Goal: Subscribe to service/newsletter

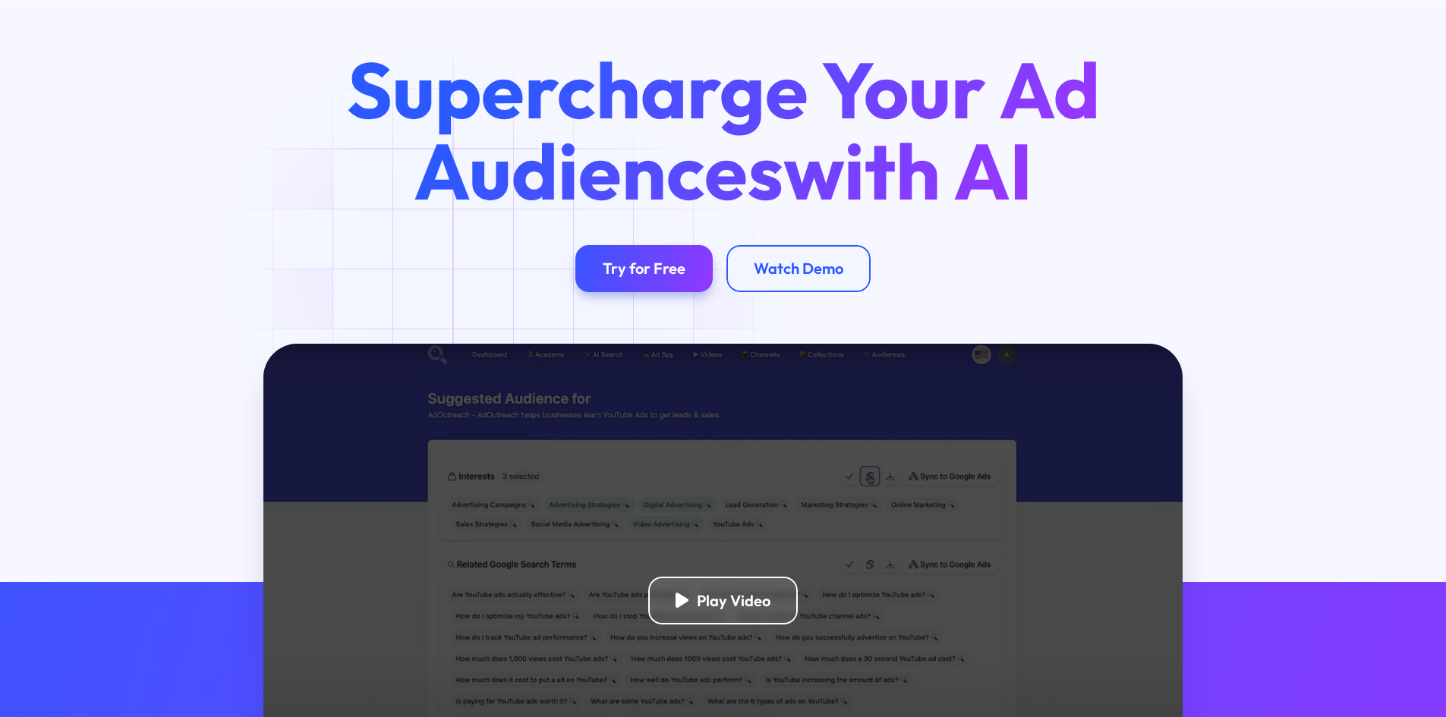
scroll to position [152, 0]
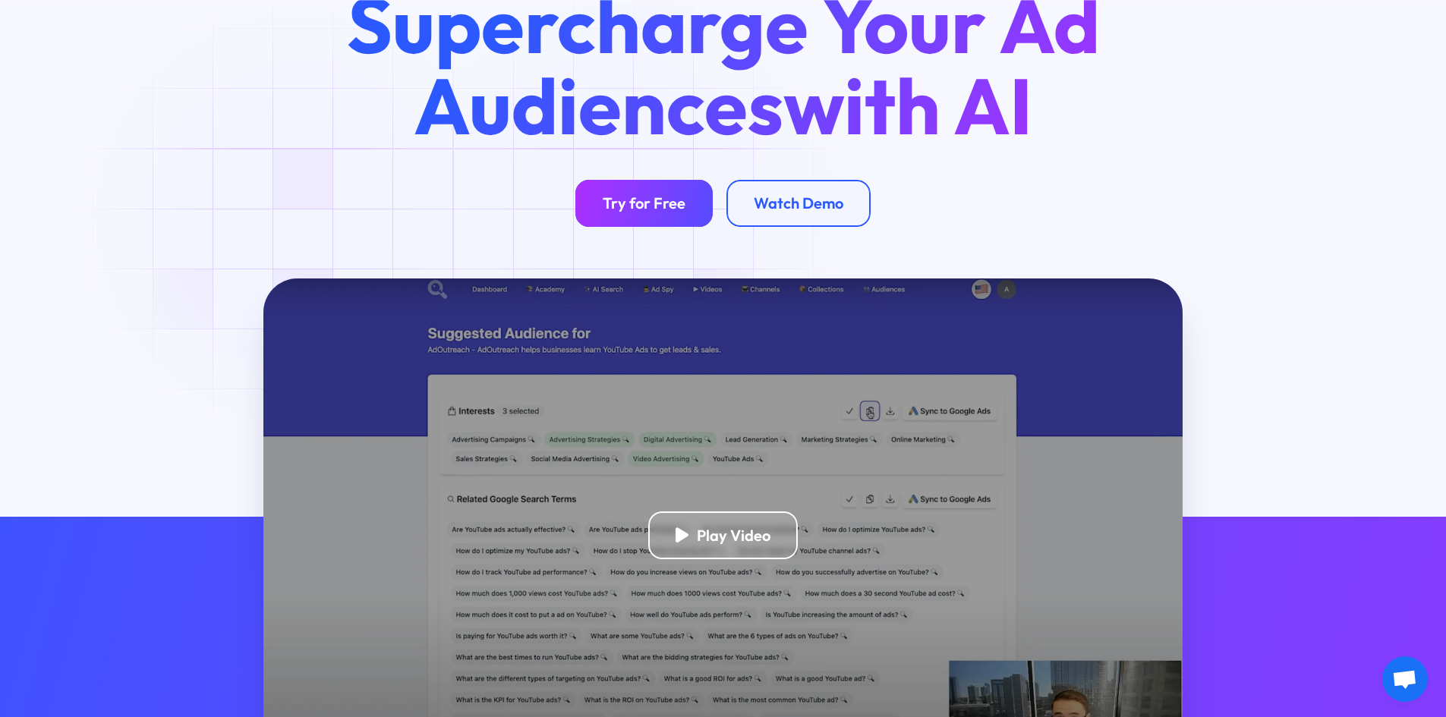
click at [622, 209] on div "Try for Free" at bounding box center [644, 203] width 83 height 19
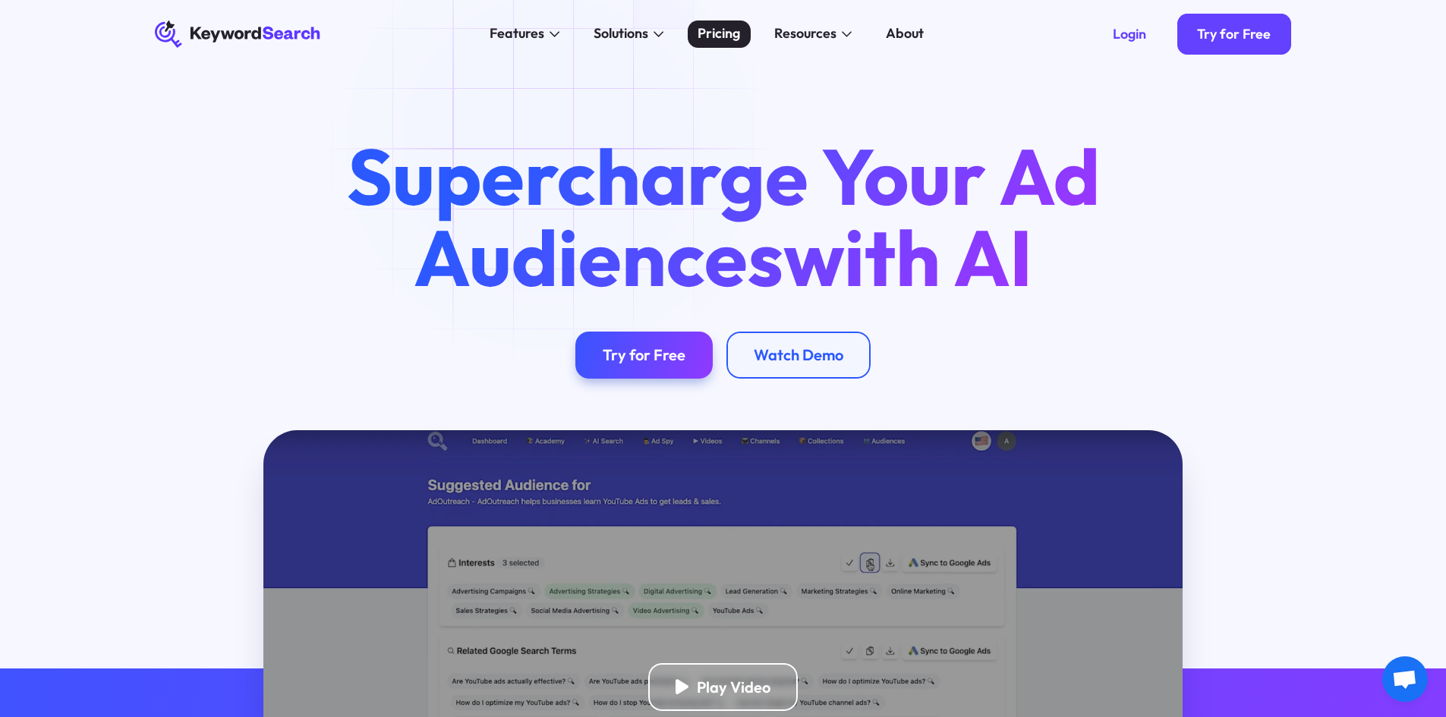
click at [735, 39] on div "Pricing" at bounding box center [719, 34] width 43 height 20
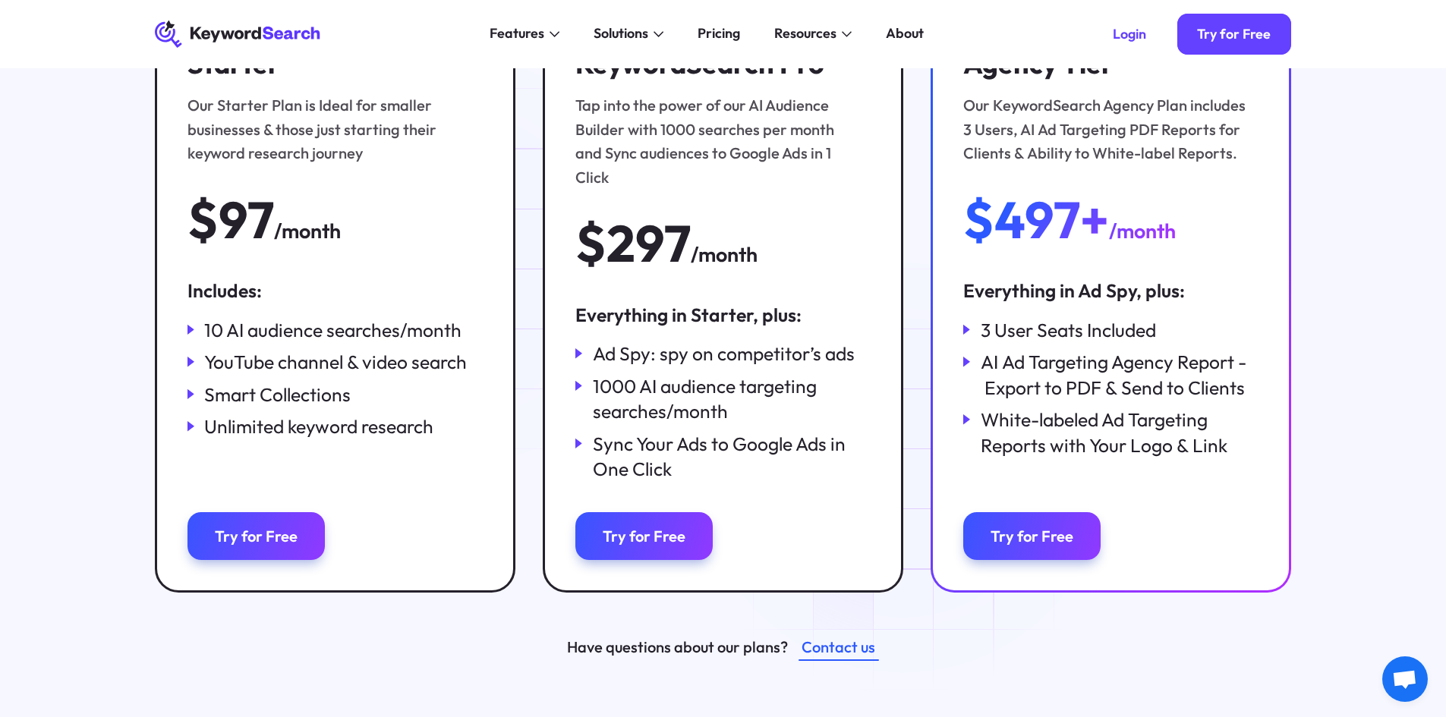
scroll to position [228, 0]
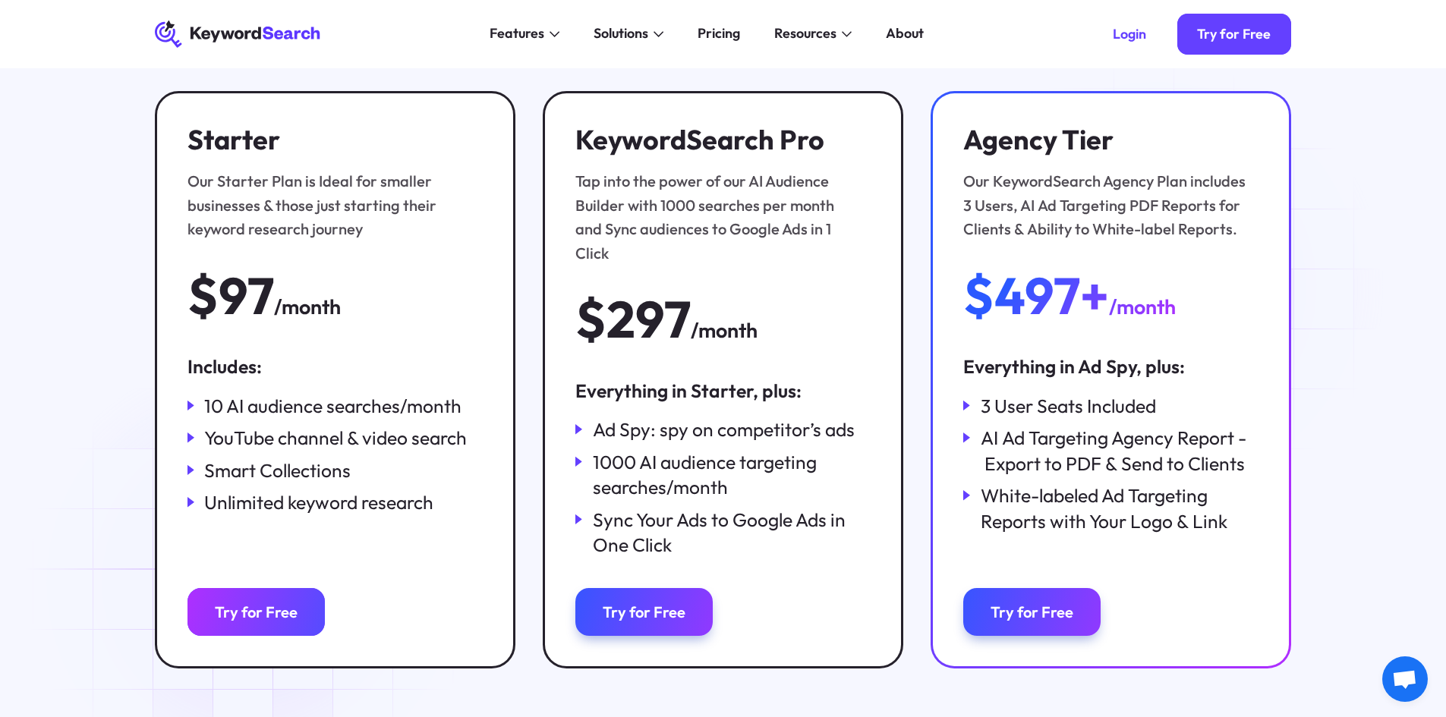
click at [254, 603] on div "Try for Free" at bounding box center [256, 612] width 83 height 19
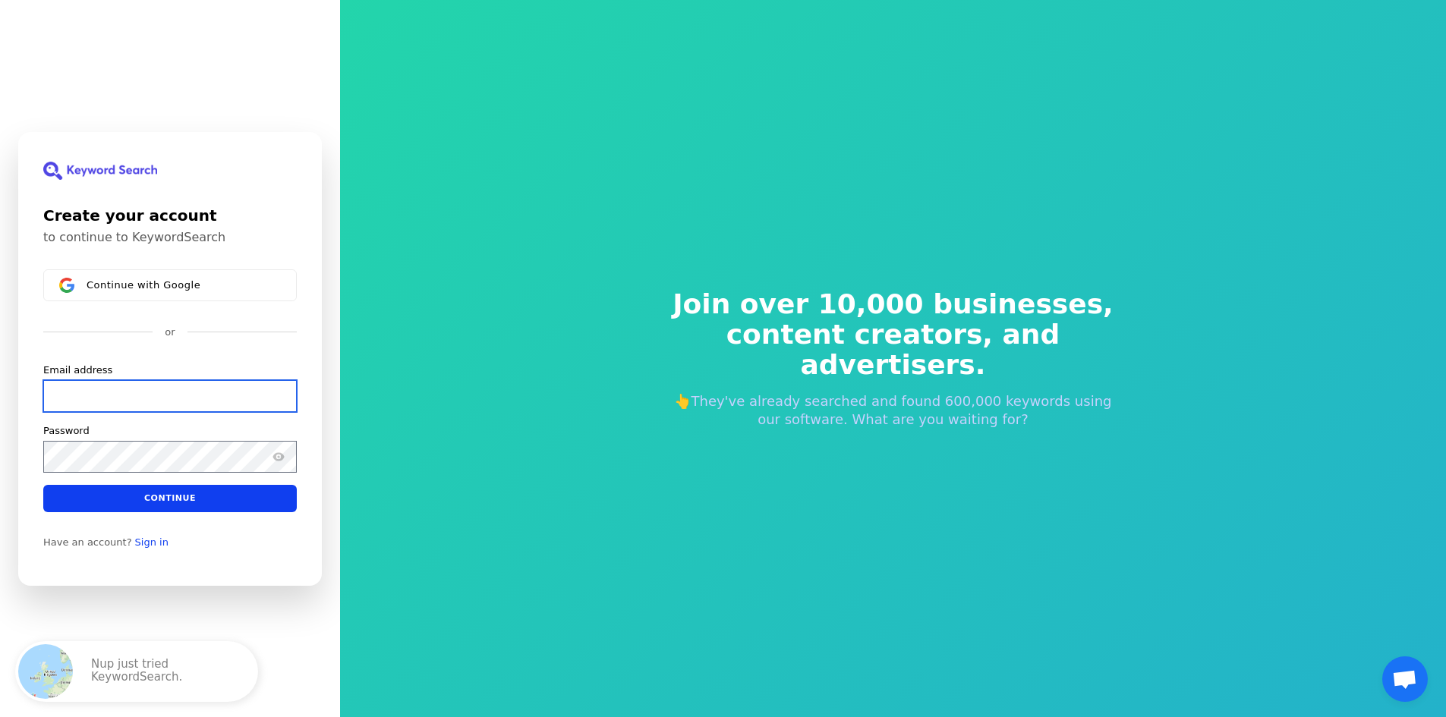
click at [215, 389] on input "Email address" at bounding box center [170, 396] width 254 height 32
click at [117, 403] on input "Email address" at bounding box center [170, 396] width 254 height 32
paste input "c.amu.spa.m.m@gmail.com"
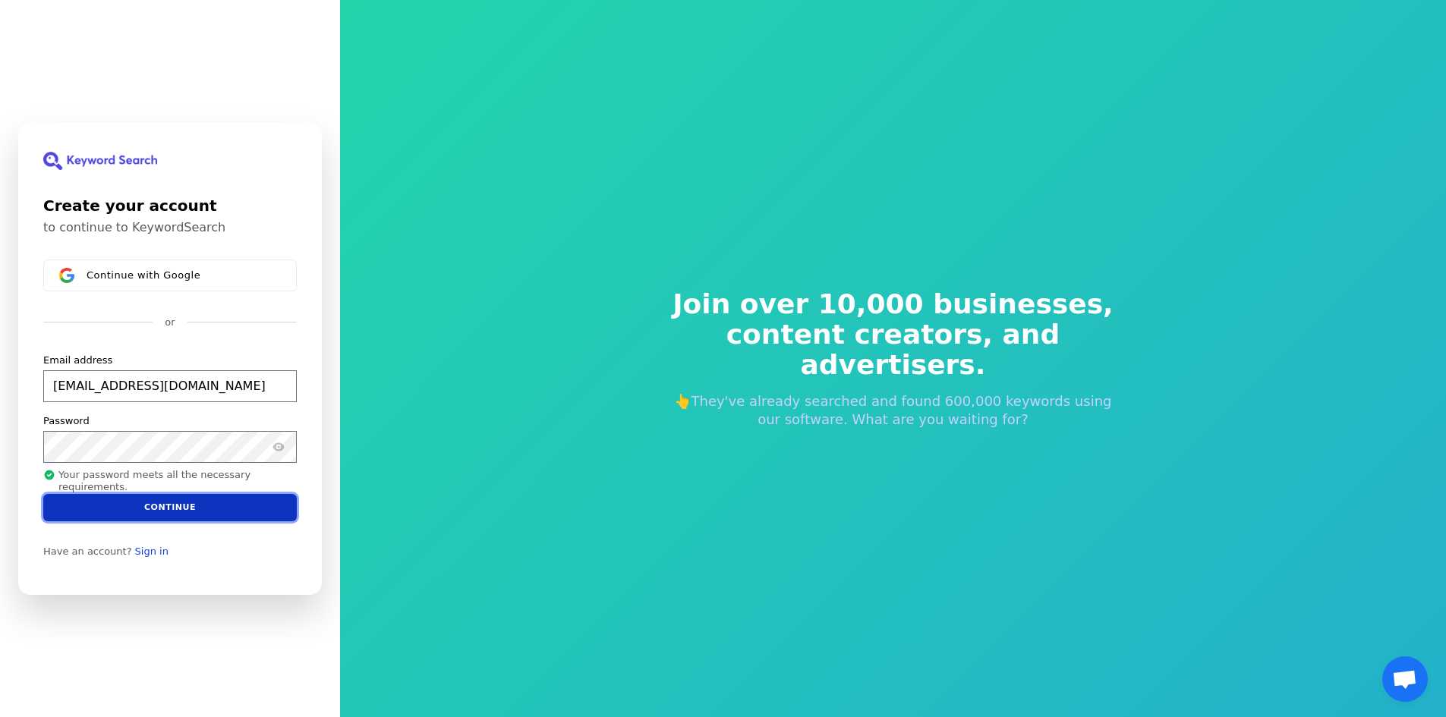
click at [141, 512] on button "Continue" at bounding box center [170, 507] width 254 height 27
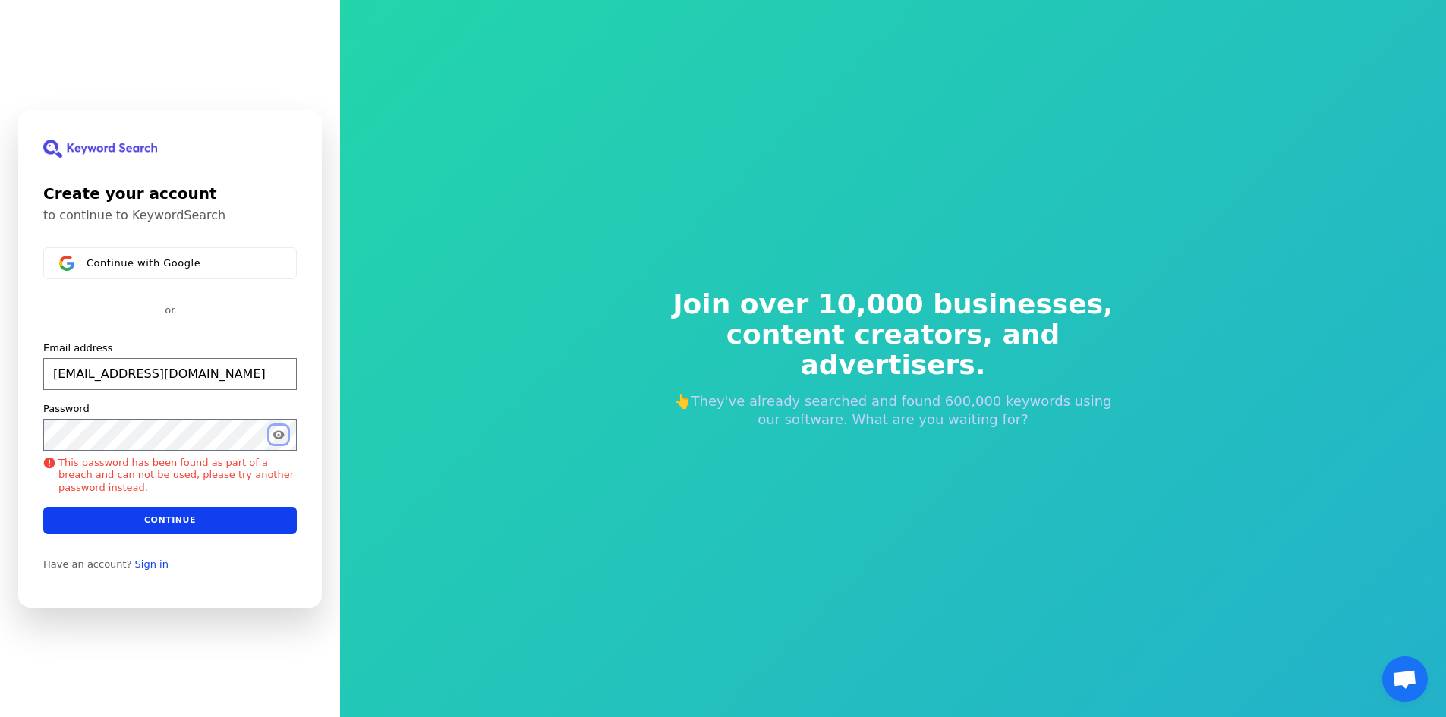
click at [276, 433] on icon "Show password" at bounding box center [277, 434] width 11 height 8
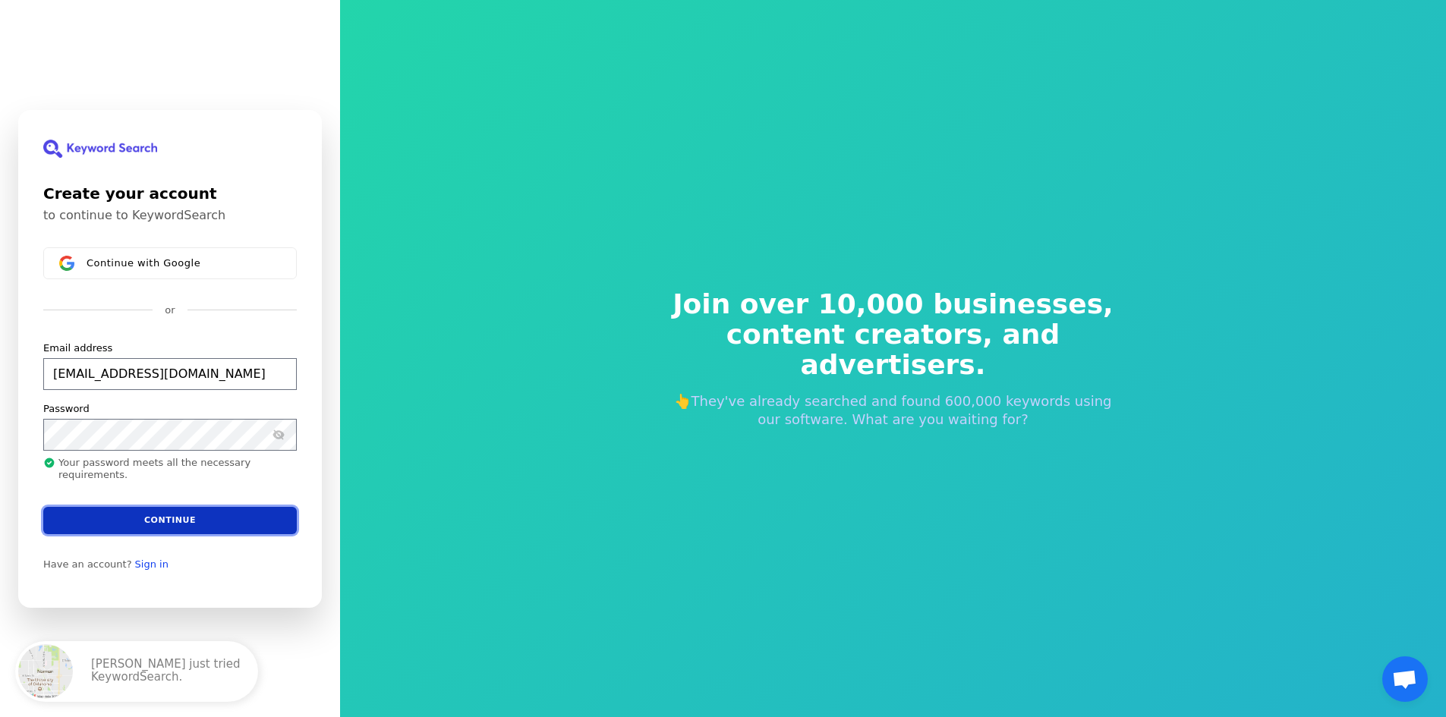
click at [187, 522] on button "Continue" at bounding box center [170, 519] width 254 height 27
type input "c.amu.spa.m.m@gmail.com"
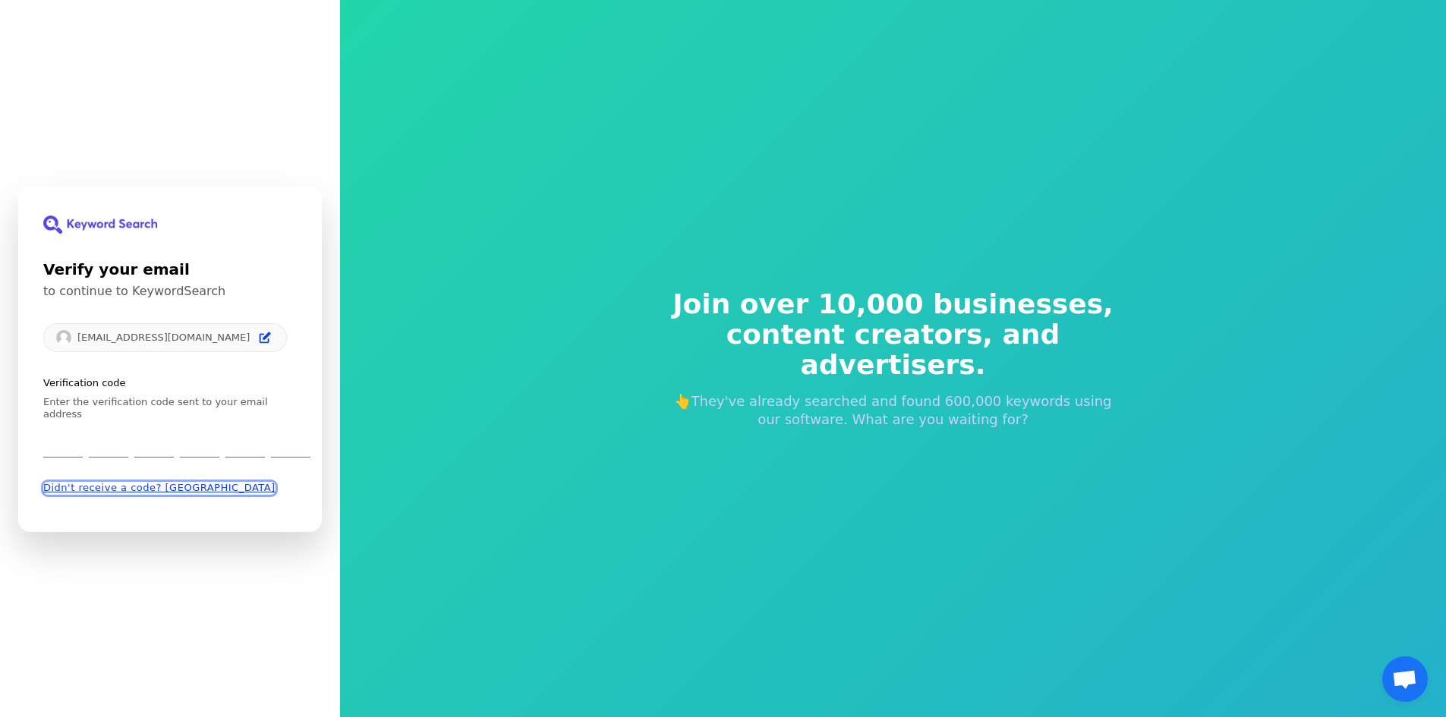
click at [87, 482] on button "Didn't receive a code? Resend" at bounding box center [159, 488] width 232 height 12
click at [259, 343] on icon "Edit" at bounding box center [265, 338] width 12 height 12
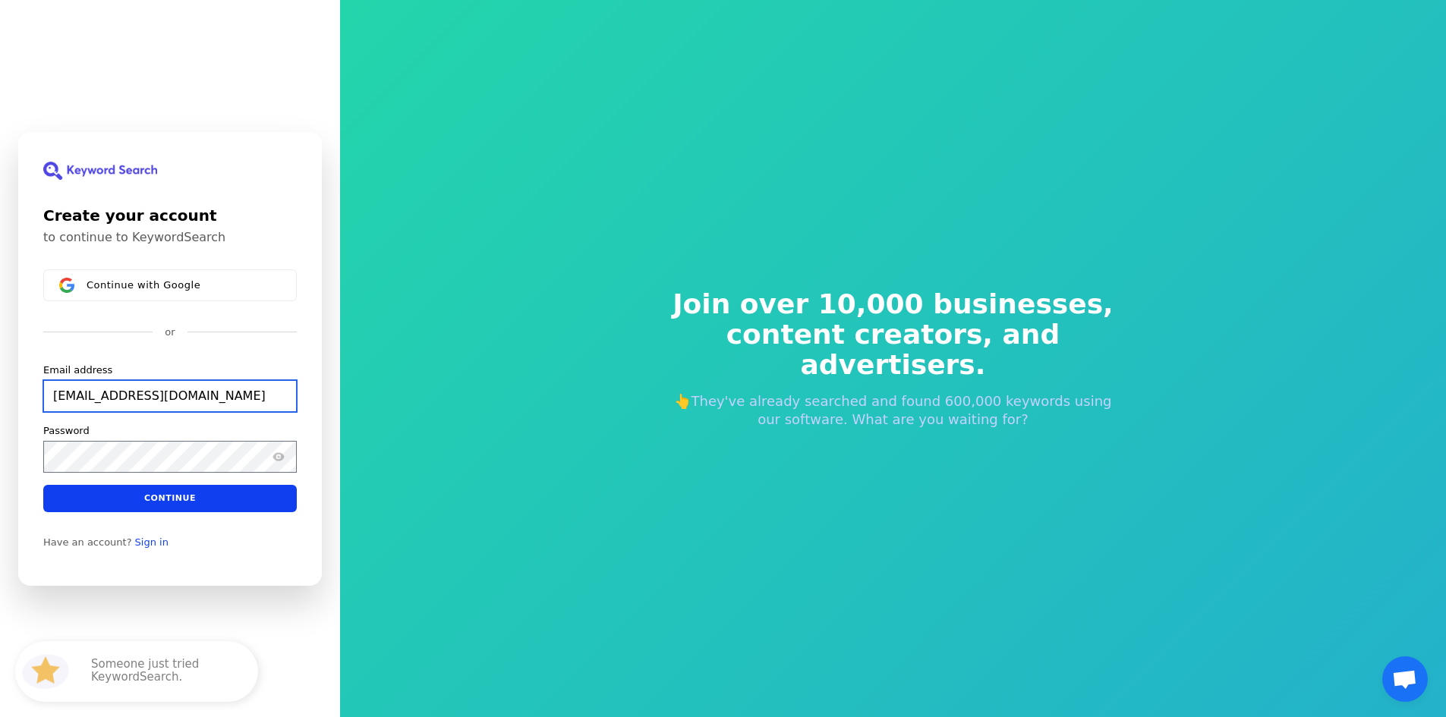
click at [181, 402] on input "c.amu.spa.m.m@gmail.com" at bounding box center [170, 396] width 254 height 32
click at [181, 401] on input "c.amu.spa.m.m@gmail.com" at bounding box center [170, 396] width 254 height 32
click at [181, 399] on input "c.amu.spa.m.m@gmail.com" at bounding box center [170, 396] width 254 height 32
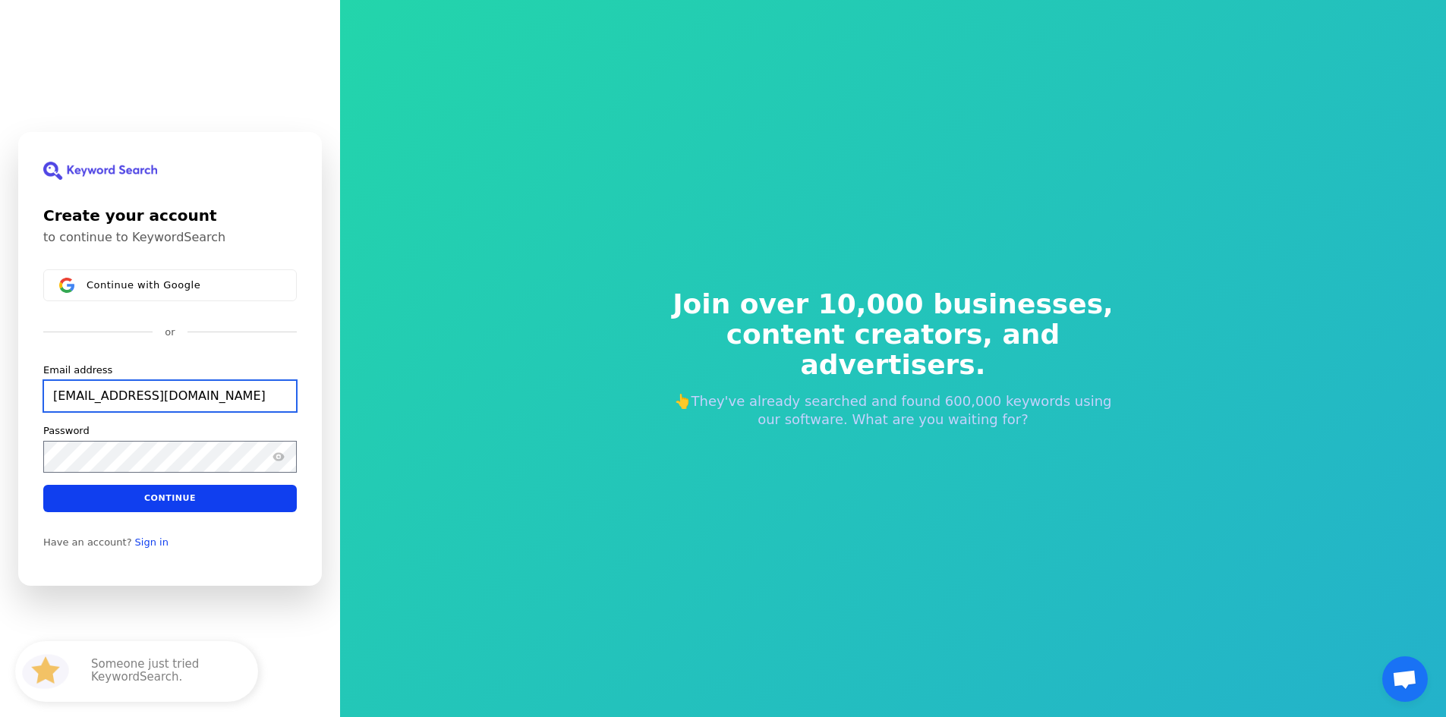
click at [181, 399] on input "c.amu.spa.m.m@gmail.com" at bounding box center [170, 396] width 254 height 32
paste input "sist.r.u.nker.ic.b"
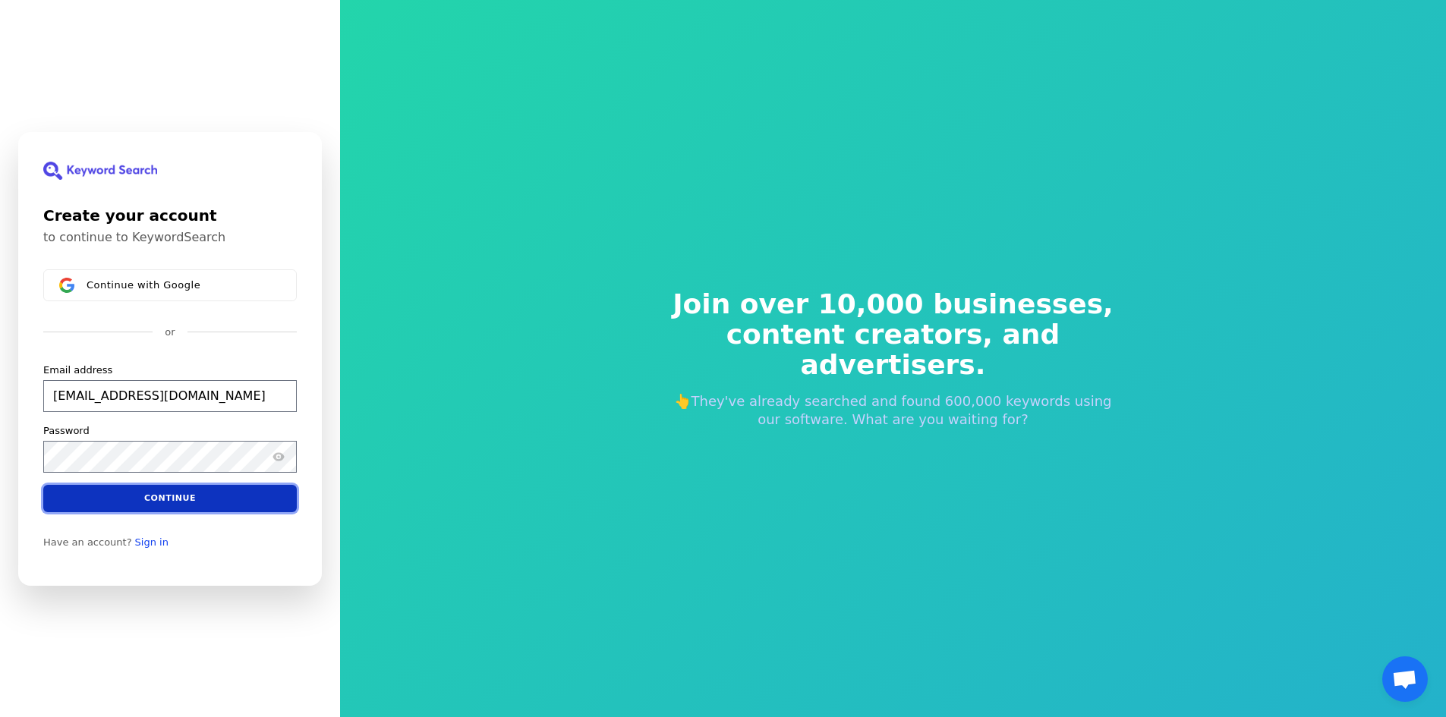
click at [178, 504] on button "Continue" at bounding box center [170, 497] width 254 height 27
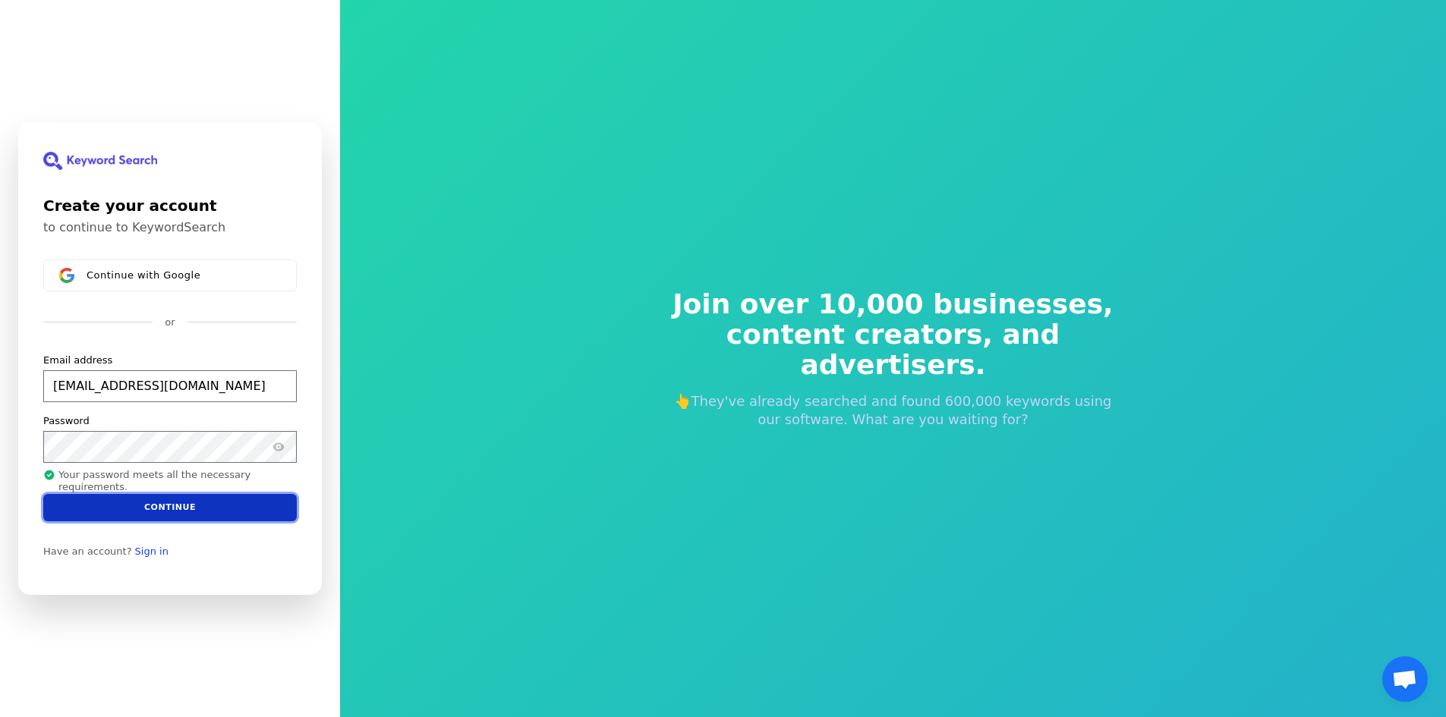
click at [188, 512] on button "Continue" at bounding box center [170, 507] width 254 height 27
type input "sist.r.u.nker.ic.b@gmail.com"
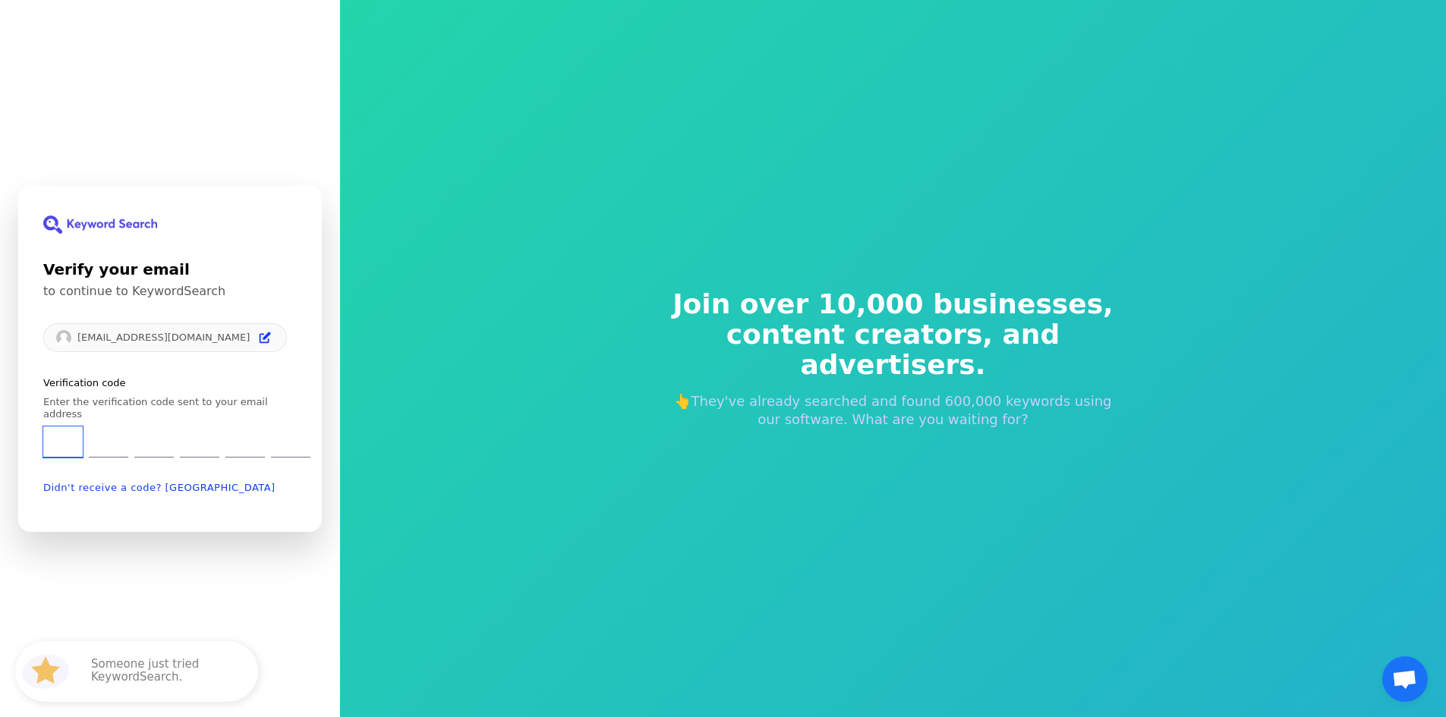
type input "8"
type input "5"
type input "0"
type input "8"
type input "6"
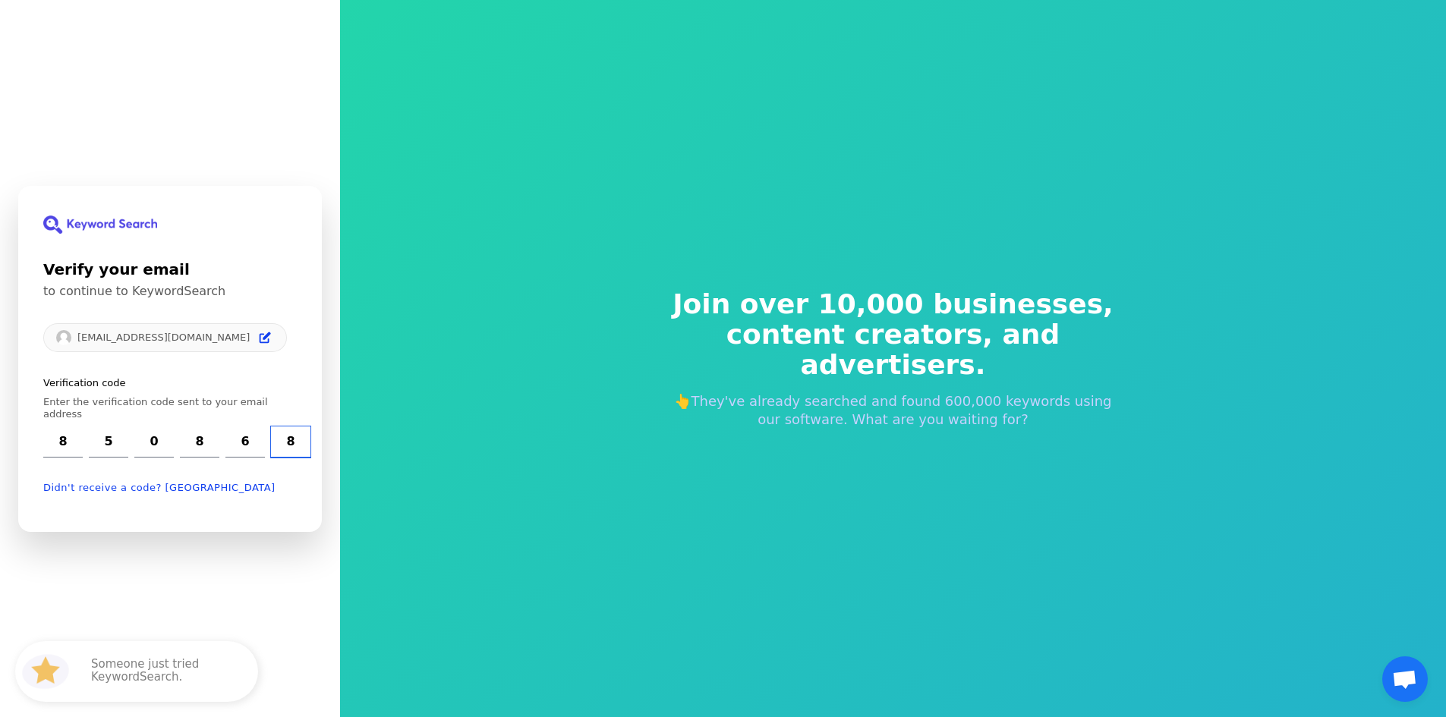
type input "8"
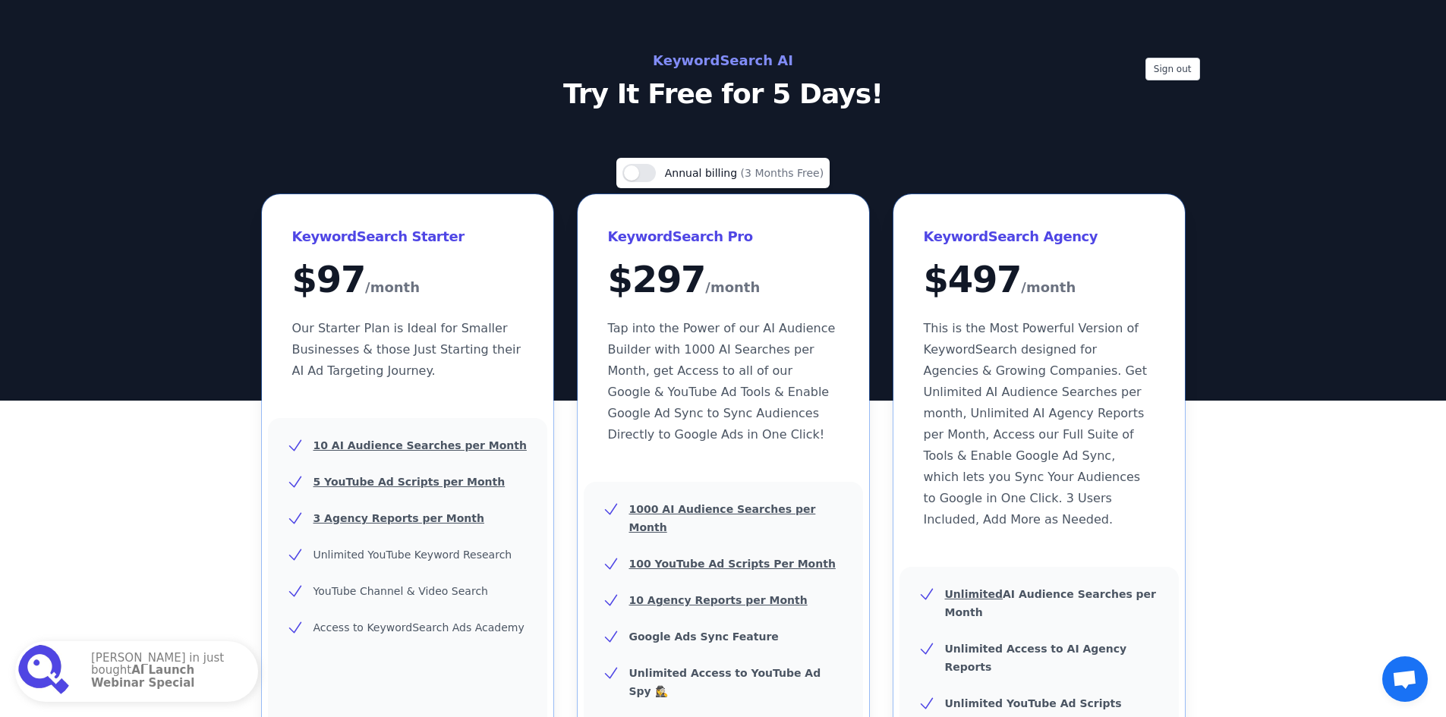
scroll to position [683, 0]
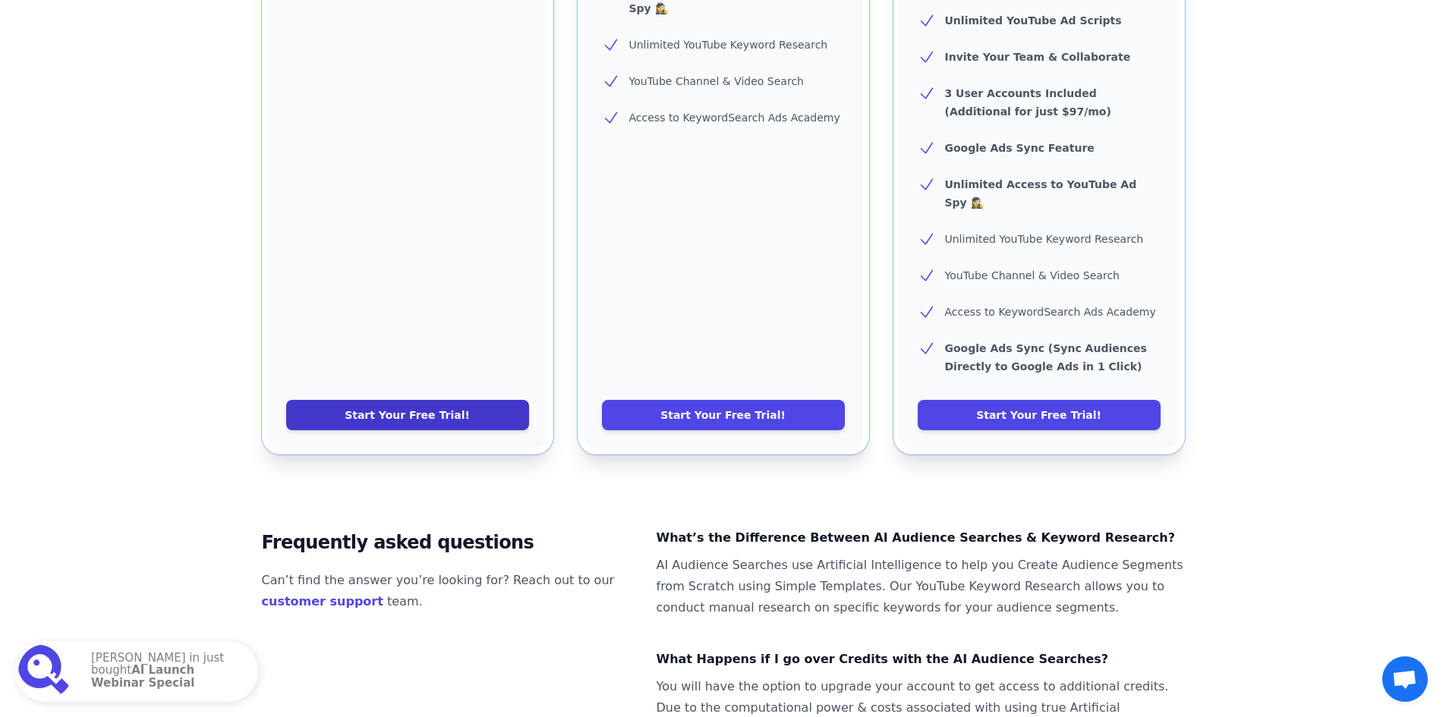
click at [445, 400] on link "Start Your Free Trial!" at bounding box center [407, 415] width 243 height 30
